Goal: Information Seeking & Learning: Check status

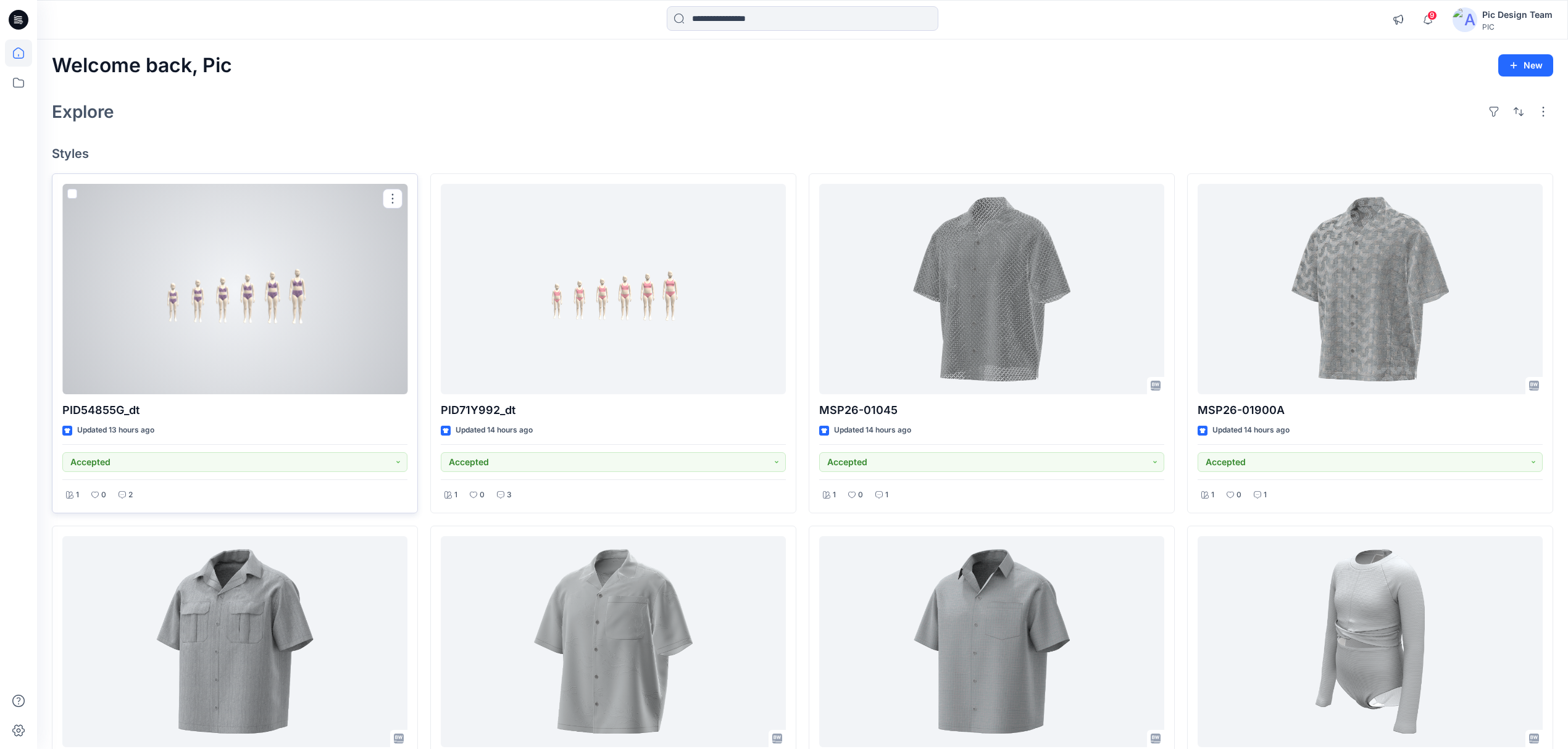
click at [216, 333] on div at bounding box center [235, 289] width 345 height 211
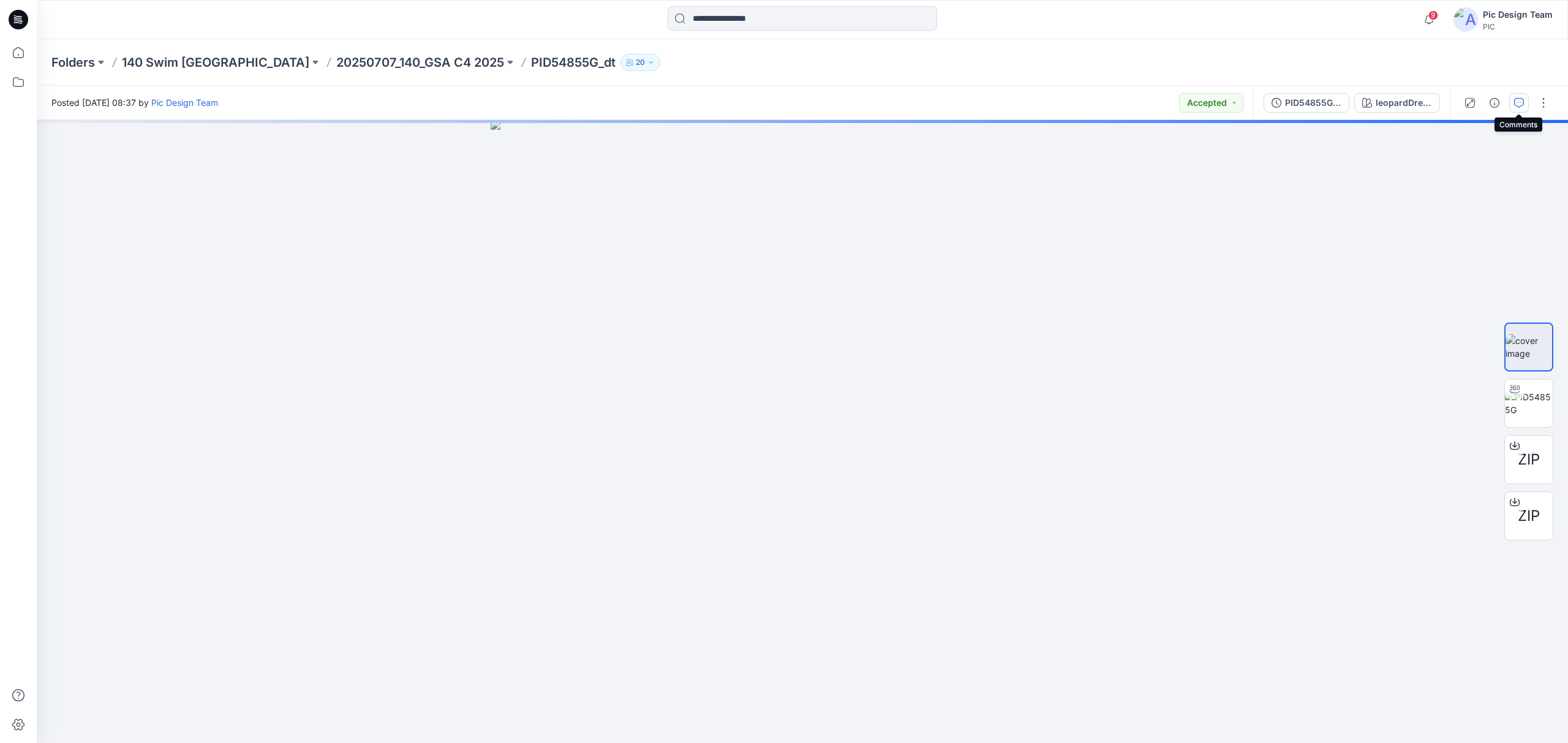
click at [1514, 106] on icon "button" at bounding box center [1519, 103] width 10 height 10
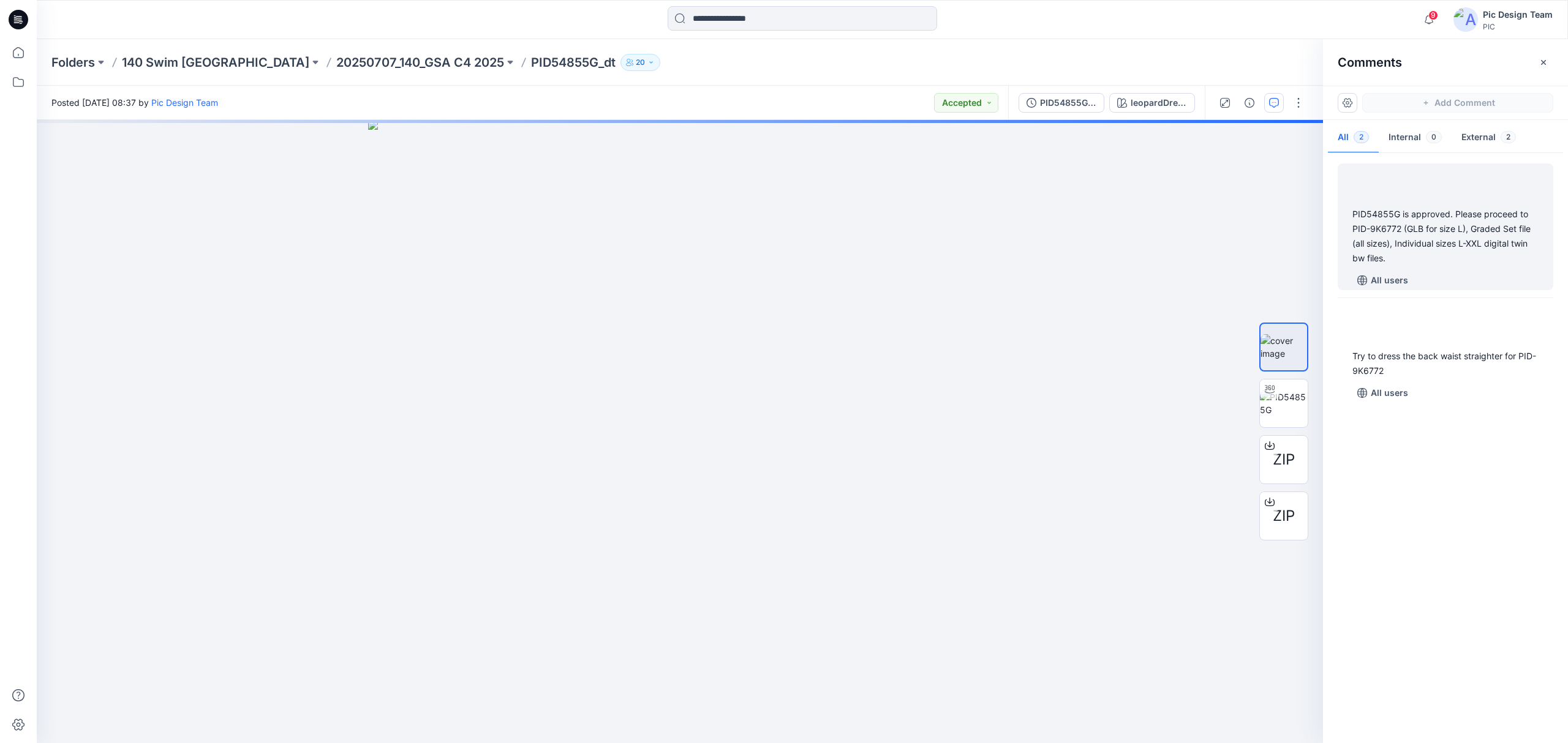
click at [1423, 243] on div "PID54855G is approved. Please proceed to PID-9K6772 (GLB for size L), Graded Se…" at bounding box center [1445, 236] width 186 height 59
click at [1353, 233] on div "PID54855G is approved. Please proceed to PID-9K6772 (GLB for size L), Graded Se…" at bounding box center [1445, 236] width 186 height 59
click at [1353, 228] on div "PID54855G is approved. Please proceed to PID-9K6772 (GLB for size L), Graded Se…" at bounding box center [1445, 236] width 186 height 59
click at [1399, 228] on div "PID54855G is approved. Please proceed to PID-9K6772 (GLB for size L), Graded Se…" at bounding box center [1445, 236] width 186 height 59
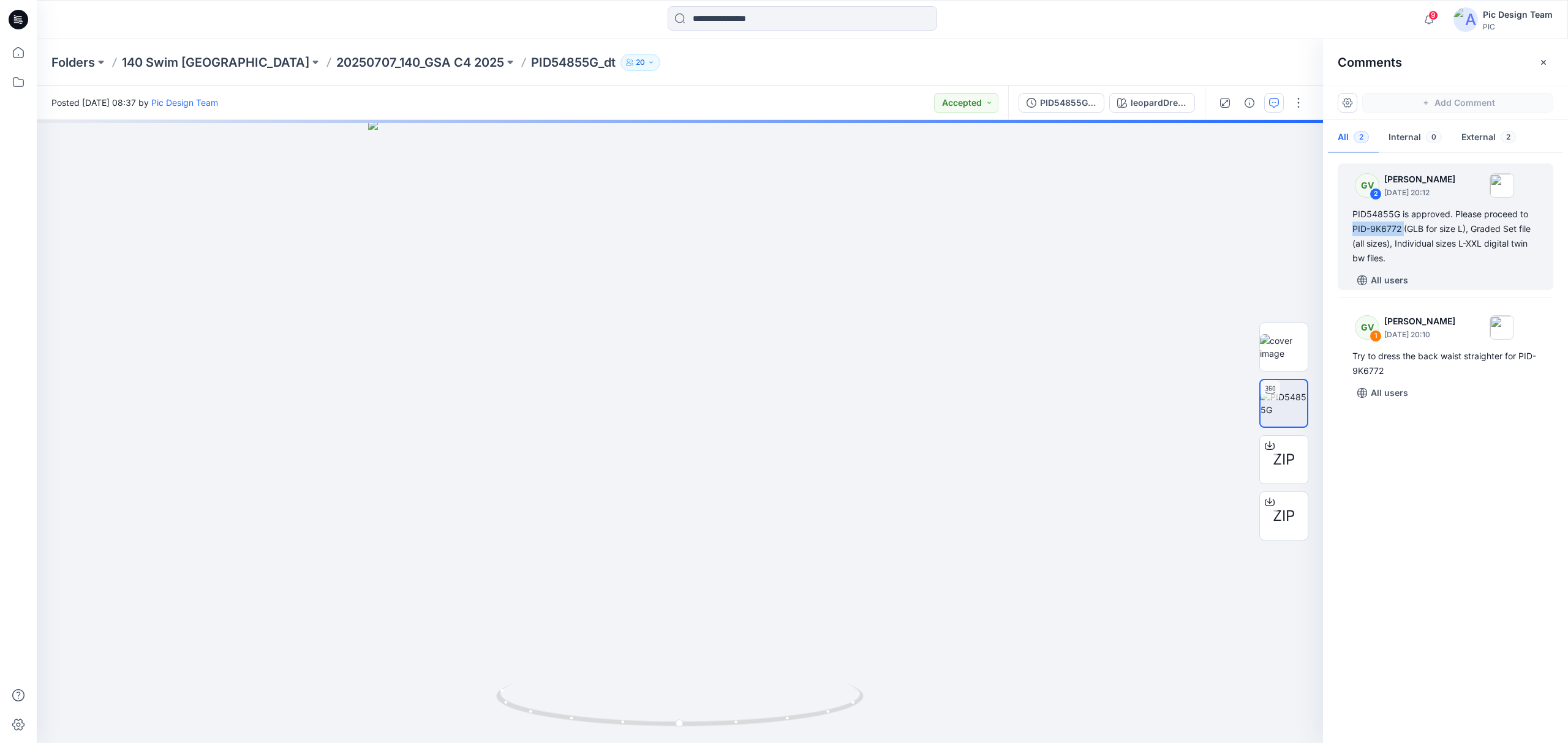
copy div "PID-9K6772"
